Goal: Navigation & Orientation: Find specific page/section

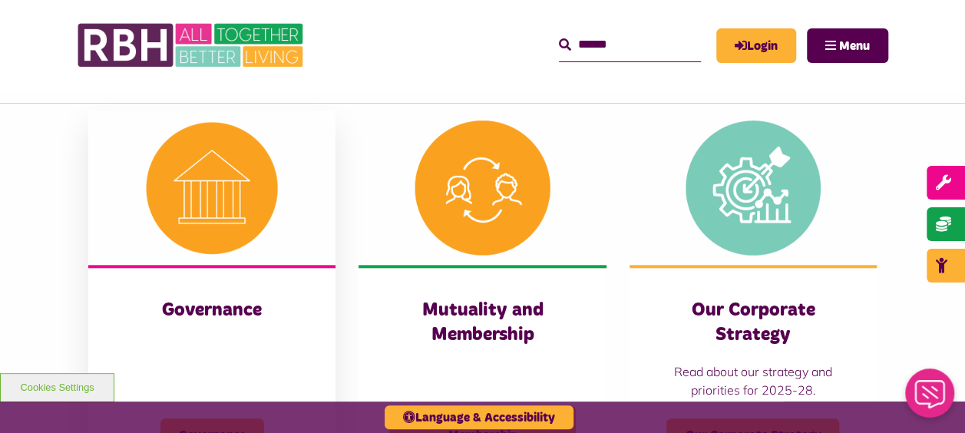
scroll to position [691, 0]
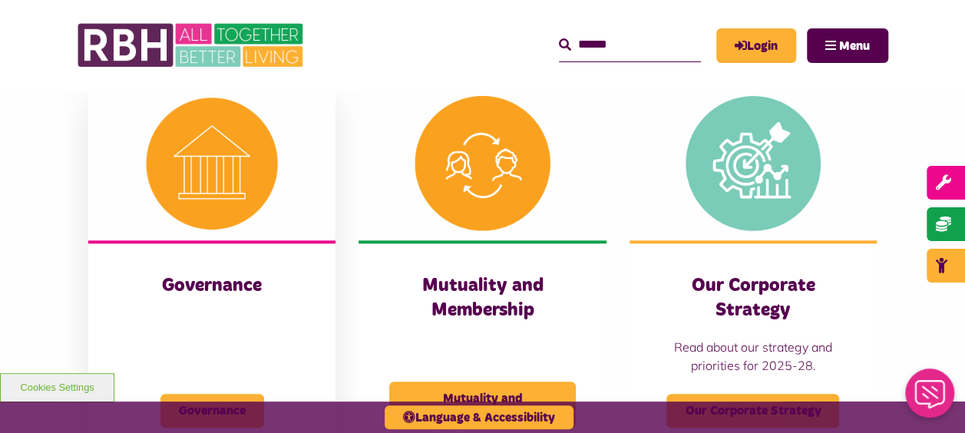
click at [204, 132] on img at bounding box center [211, 163] width 247 height 154
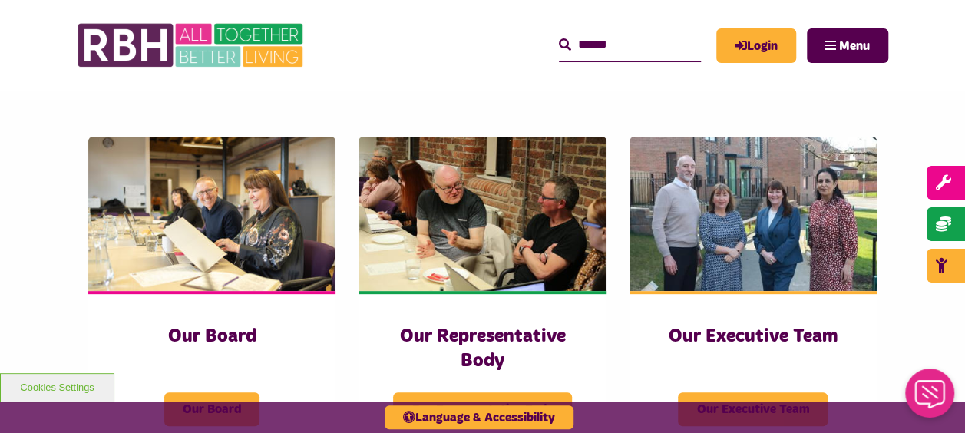
scroll to position [230, 0]
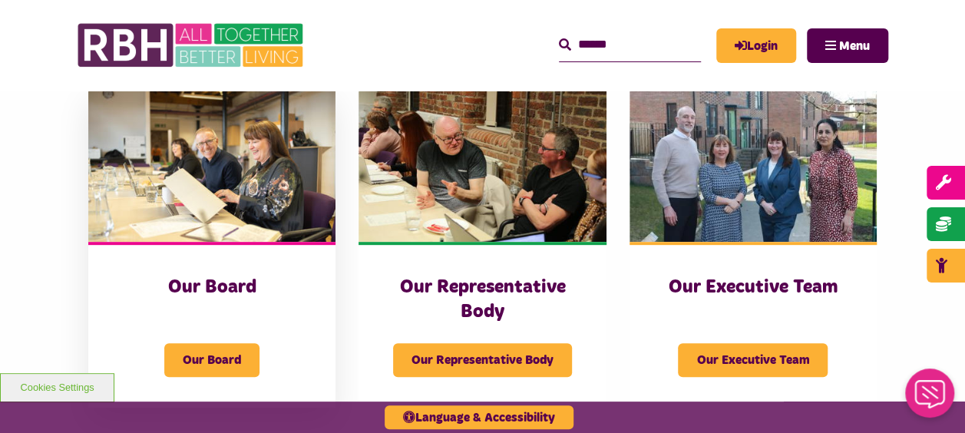
click at [278, 210] on img at bounding box center [211, 165] width 247 height 154
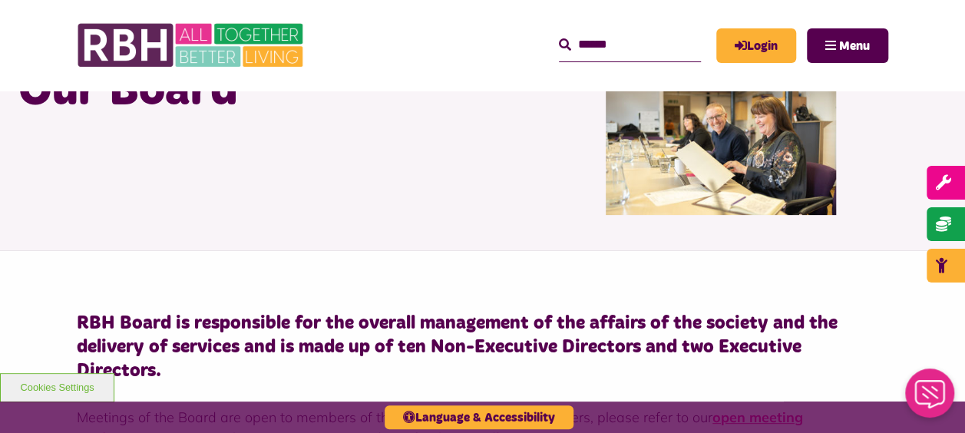
scroll to position [230, 0]
